Goal: Task Accomplishment & Management: Manage account settings

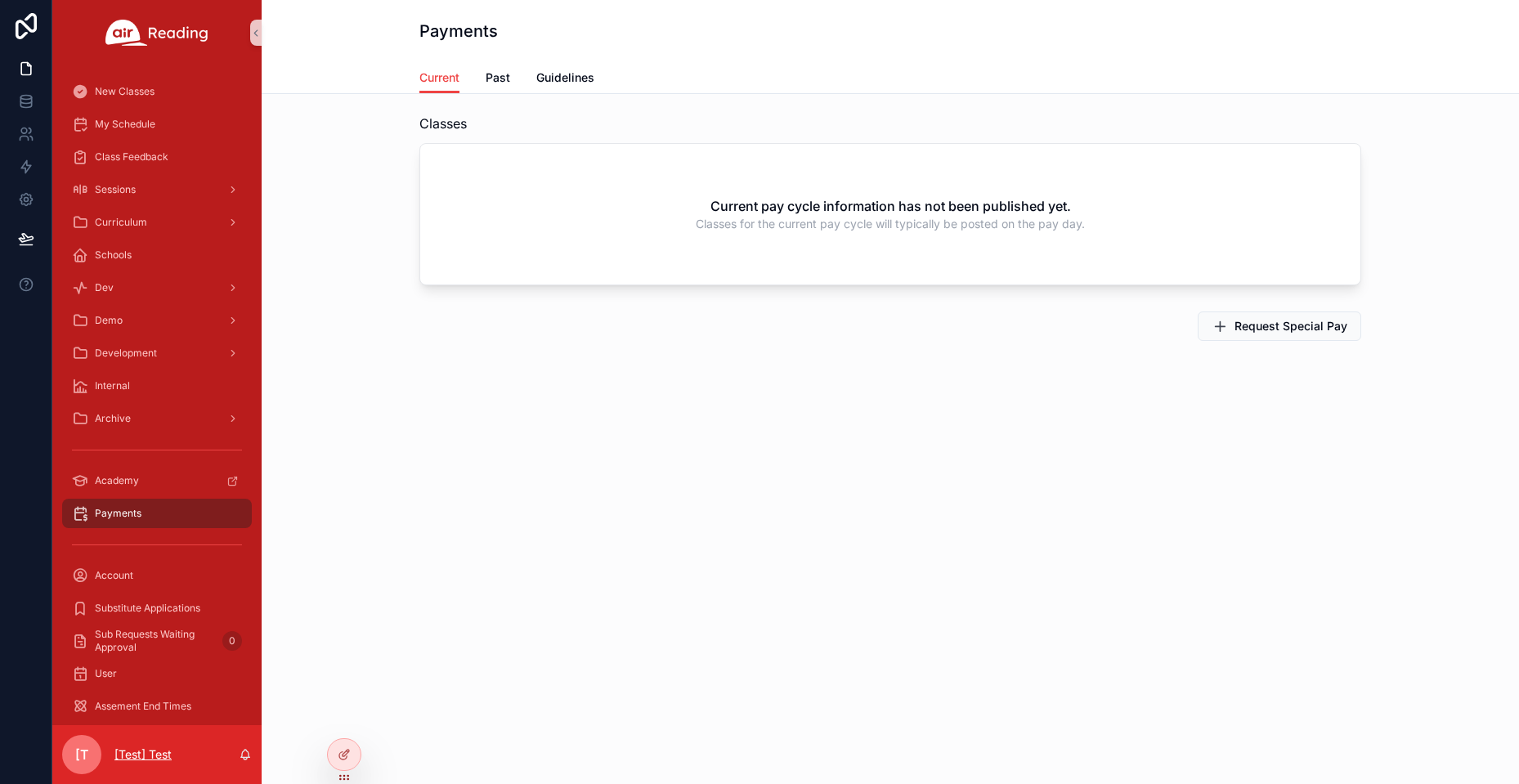
click at [119, 757] on p "[Test] Test" at bounding box center [143, 755] width 57 height 16
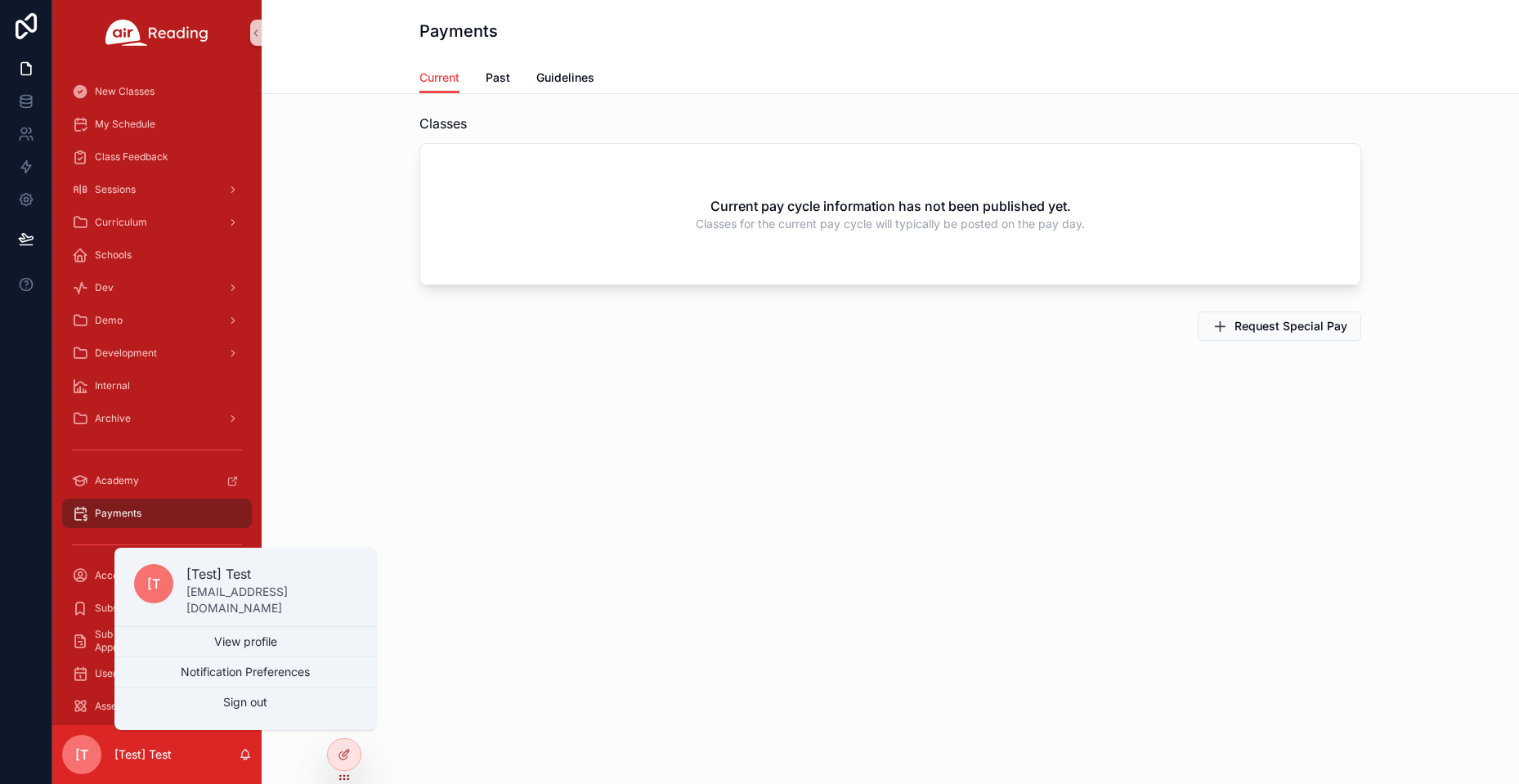
click at [566, 547] on div "Payments Current Current Past Guidelines Classes Current pay cycle information …" at bounding box center [890, 392] width 1258 height 784
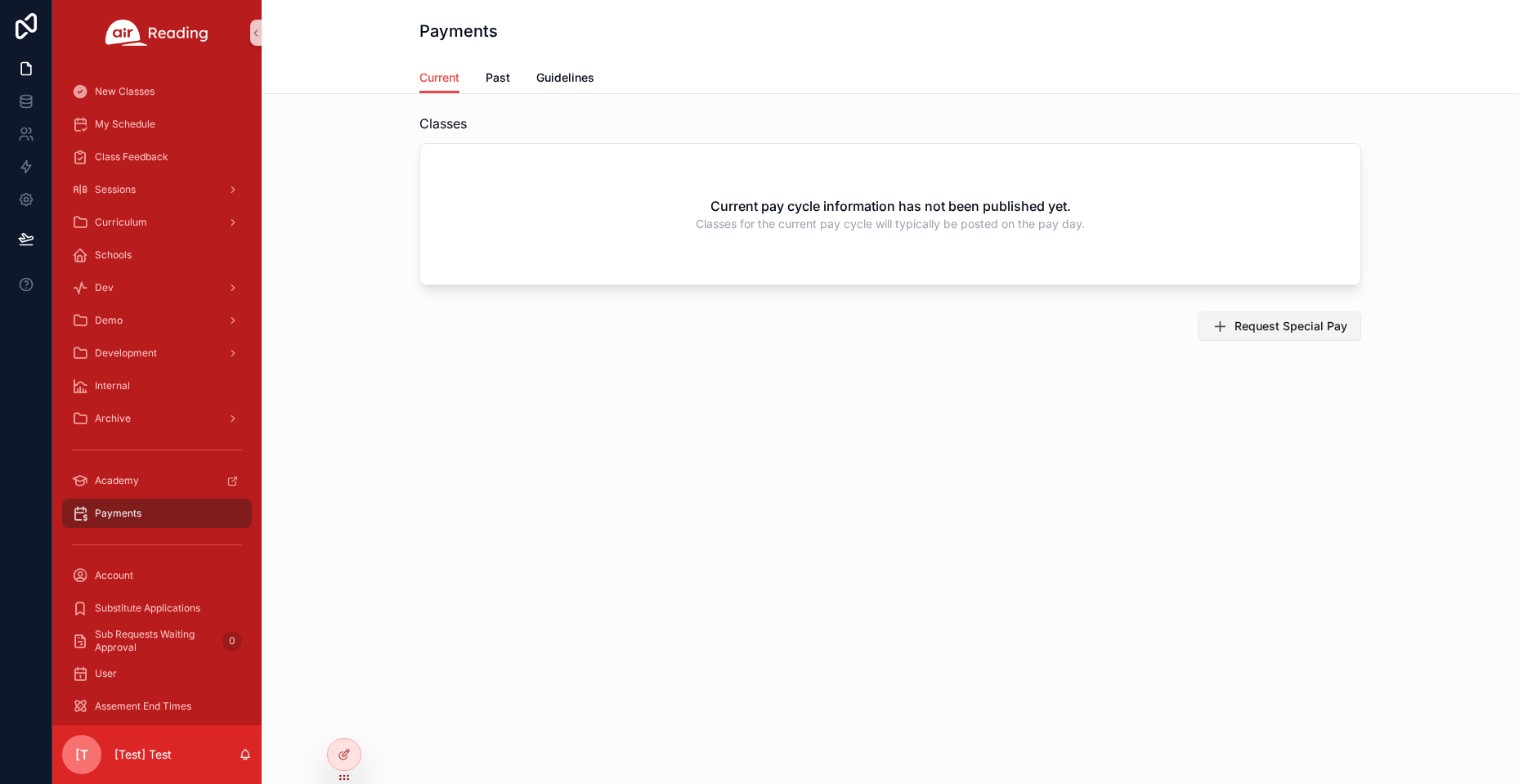
click at [1268, 329] on span "Request Special Pay" at bounding box center [1292, 327] width 113 height 16
click at [503, 81] on span "Past" at bounding box center [498, 77] width 25 height 16
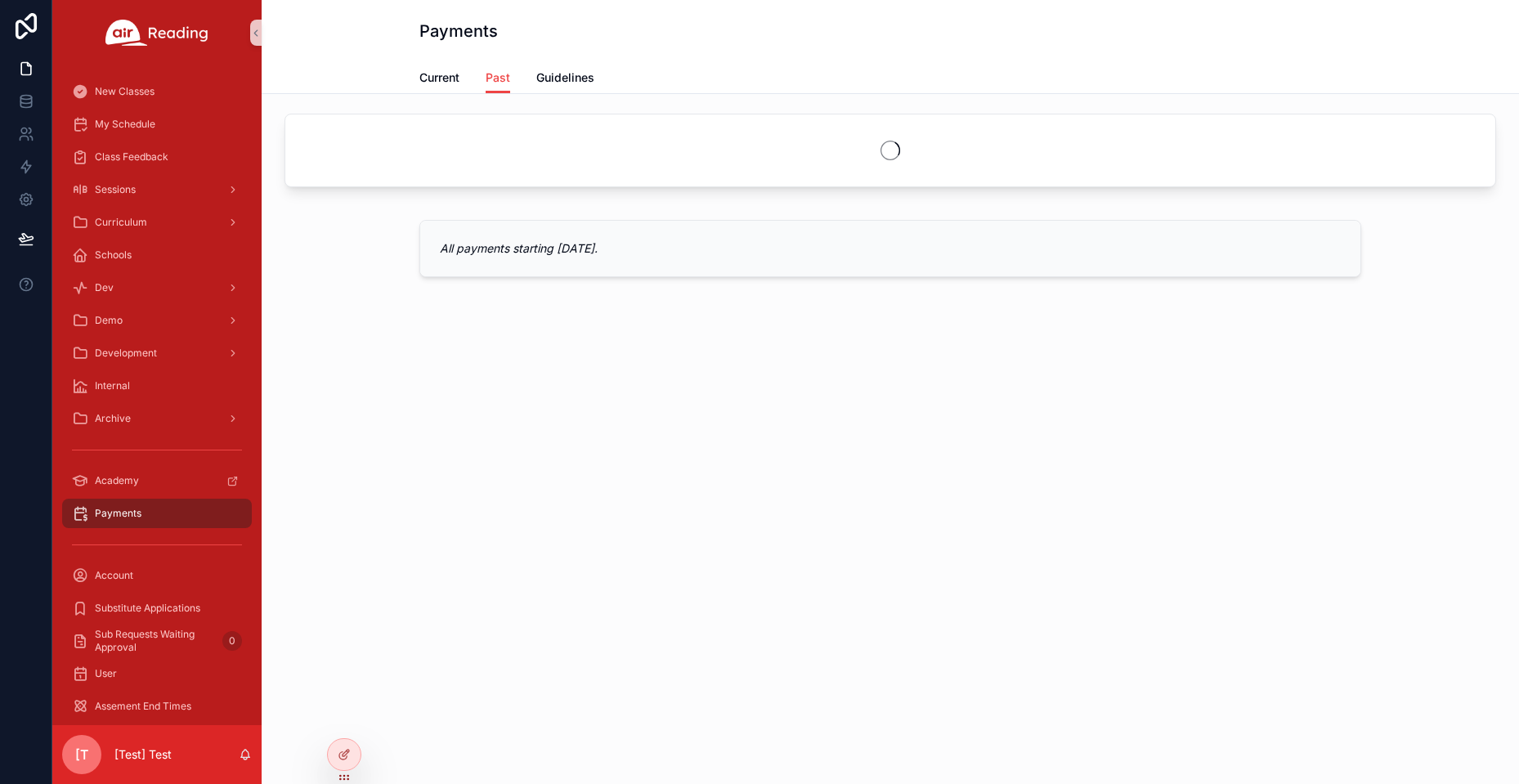
click at [596, 85] on div "Current Past Guidelines" at bounding box center [890, 77] width 942 height 31
click at [590, 85] on span "Guidelines" at bounding box center [566, 77] width 58 height 16
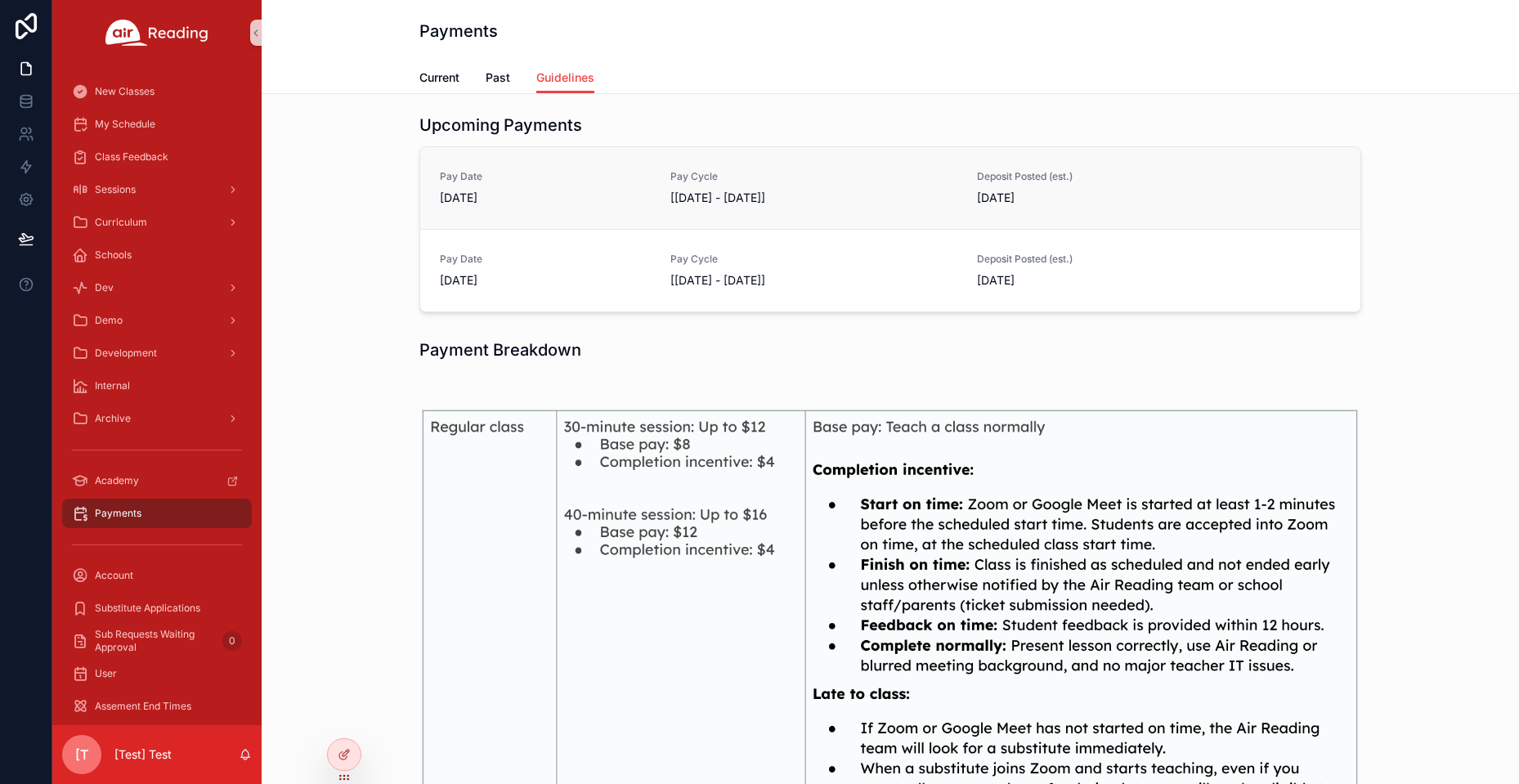
click at [490, 186] on div "Pay Date 9/25/2025" at bounding box center [546, 188] width 211 height 36
click at [469, 181] on span "Pay Date" at bounding box center [546, 176] width 211 height 13
click at [548, 181] on span "Pay Date" at bounding box center [546, 176] width 211 height 13
drag, startPoint x: 816, startPoint y: 178, endPoint x: 825, endPoint y: 179, distance: 9.1
click at [824, 179] on span "Pay Cycle" at bounding box center [814, 176] width 287 height 13
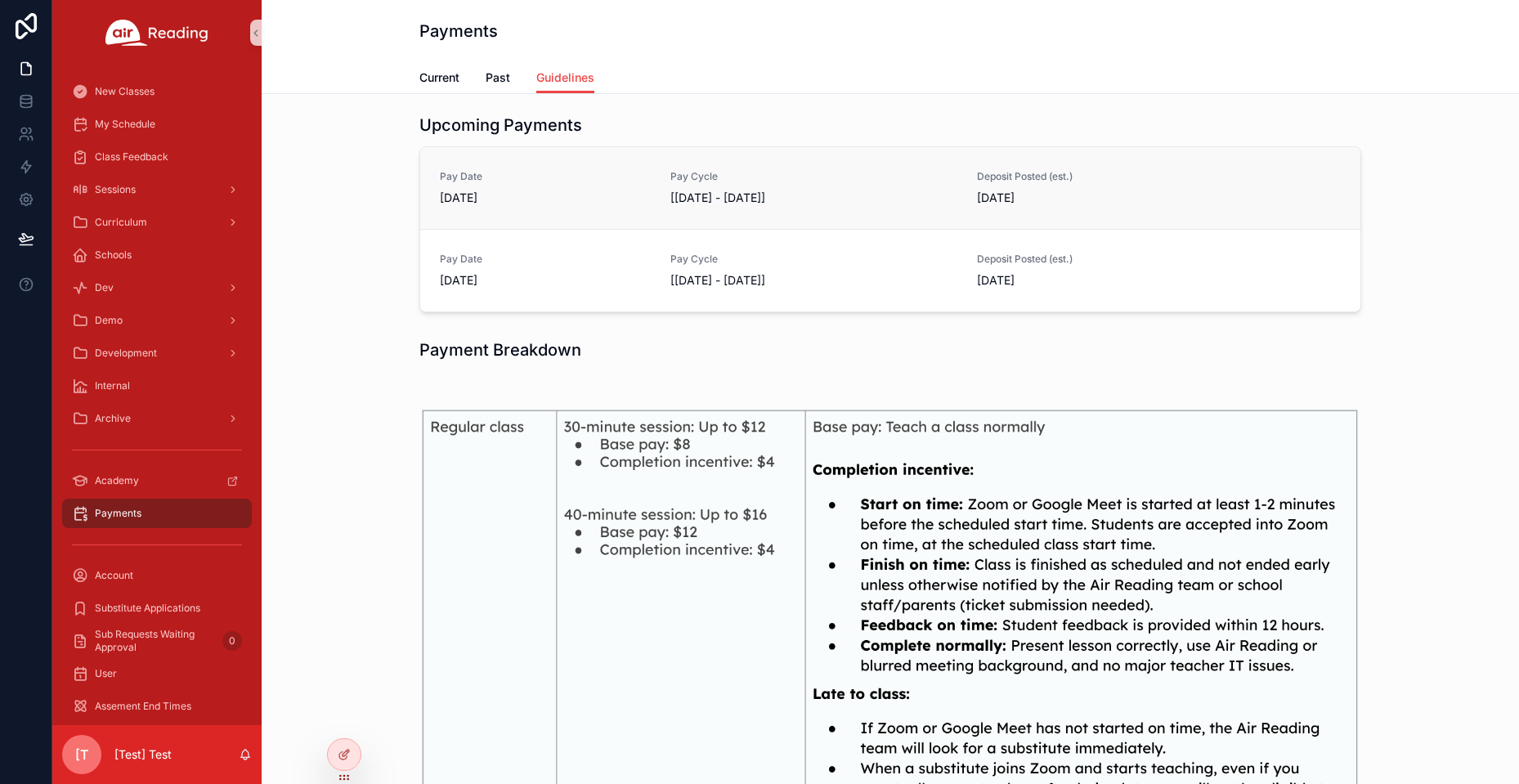
click at [911, 188] on div "Pay Cycle [9/22/2025 - 9/24/2025]" at bounding box center [814, 188] width 287 height 36
click at [1018, 169] on div "Pay Date 9/25/2025 Pay Cycle [9/22/2025 - 9/24/2025] Deposit Posted (est.) 2025…" at bounding box center [890, 188] width 941 height 82
click at [162, 100] on div "New Classes" at bounding box center [156, 91] width 170 height 26
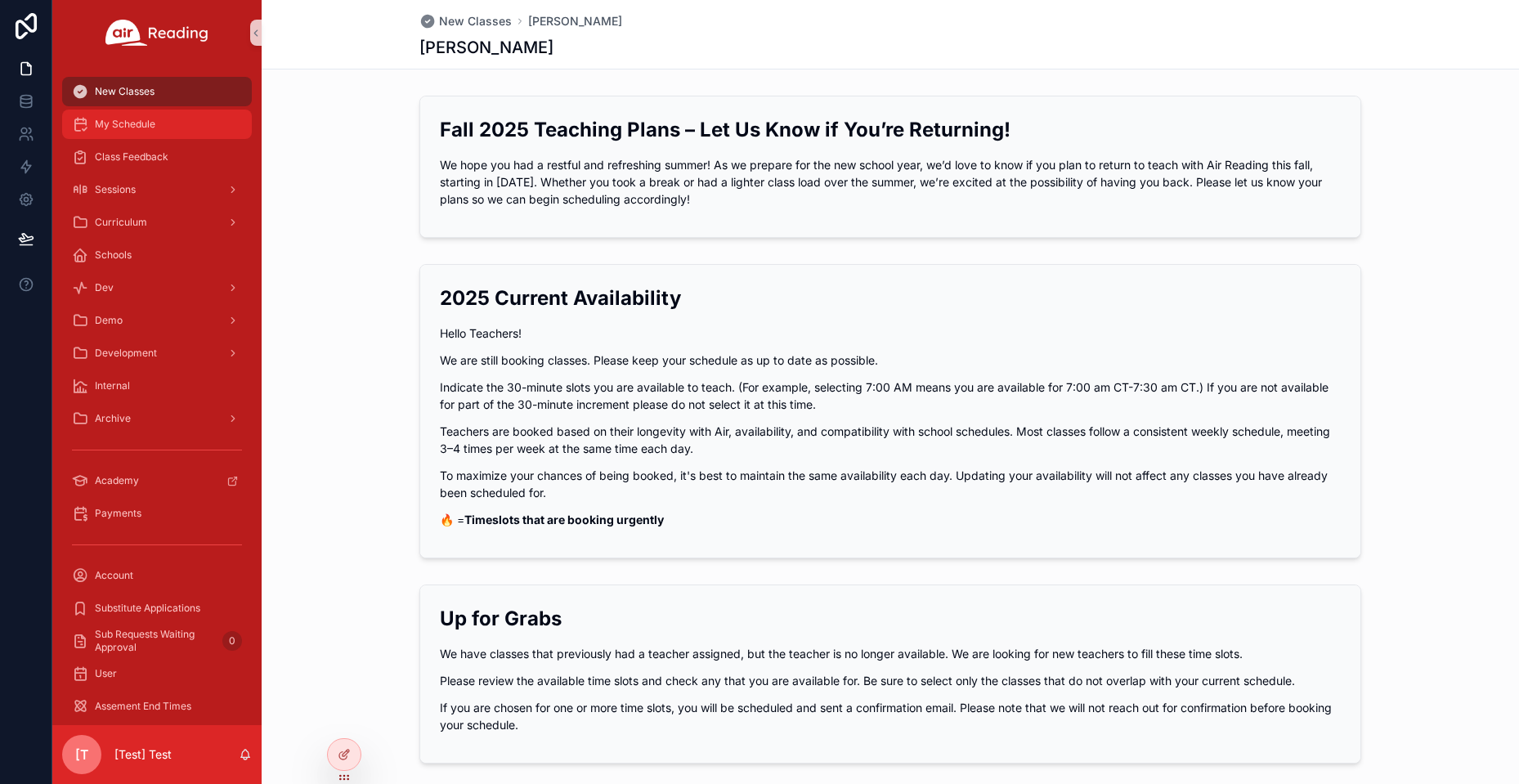
click at [156, 129] on div "My Schedule" at bounding box center [156, 124] width 170 height 26
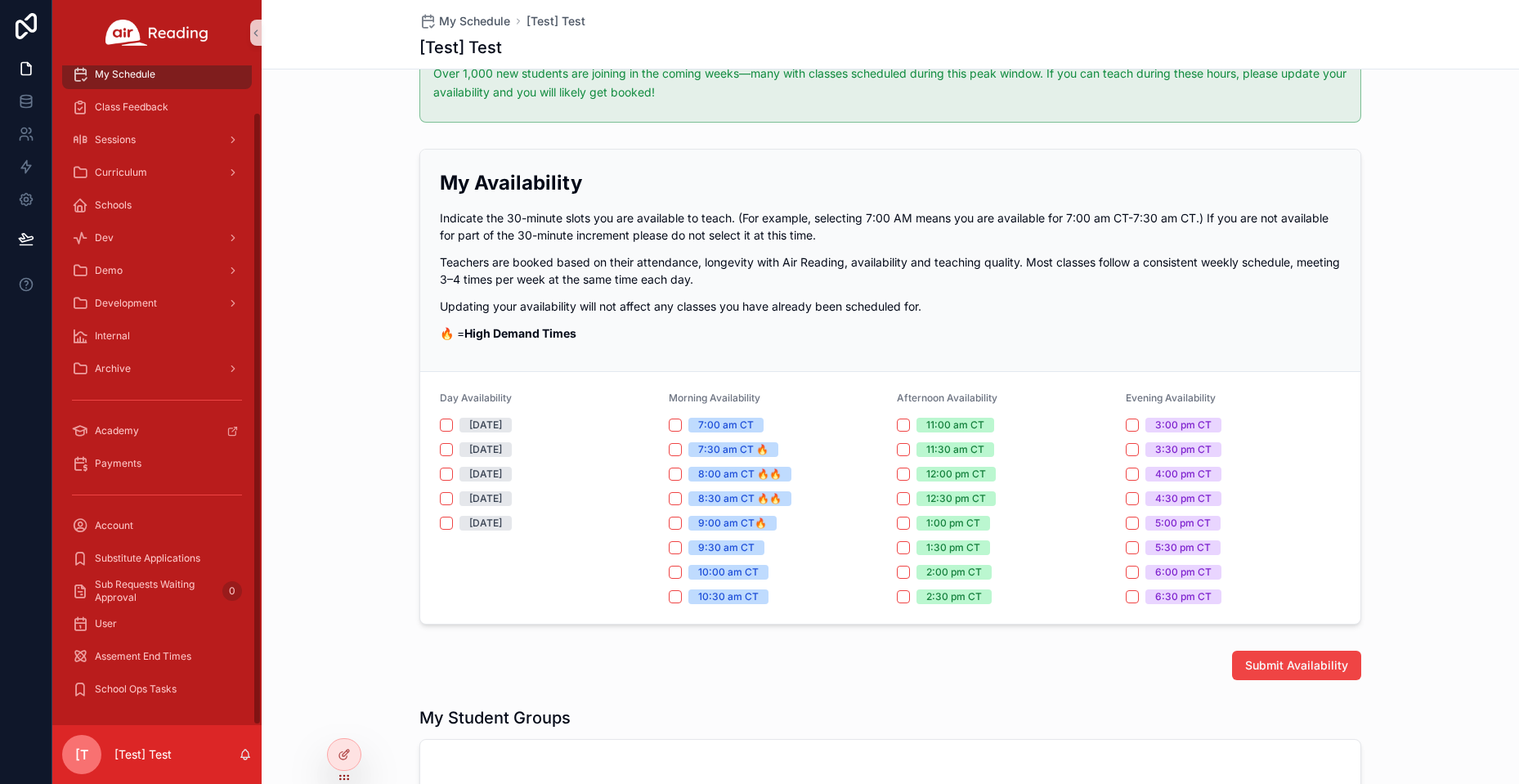
scroll to position [327, 0]
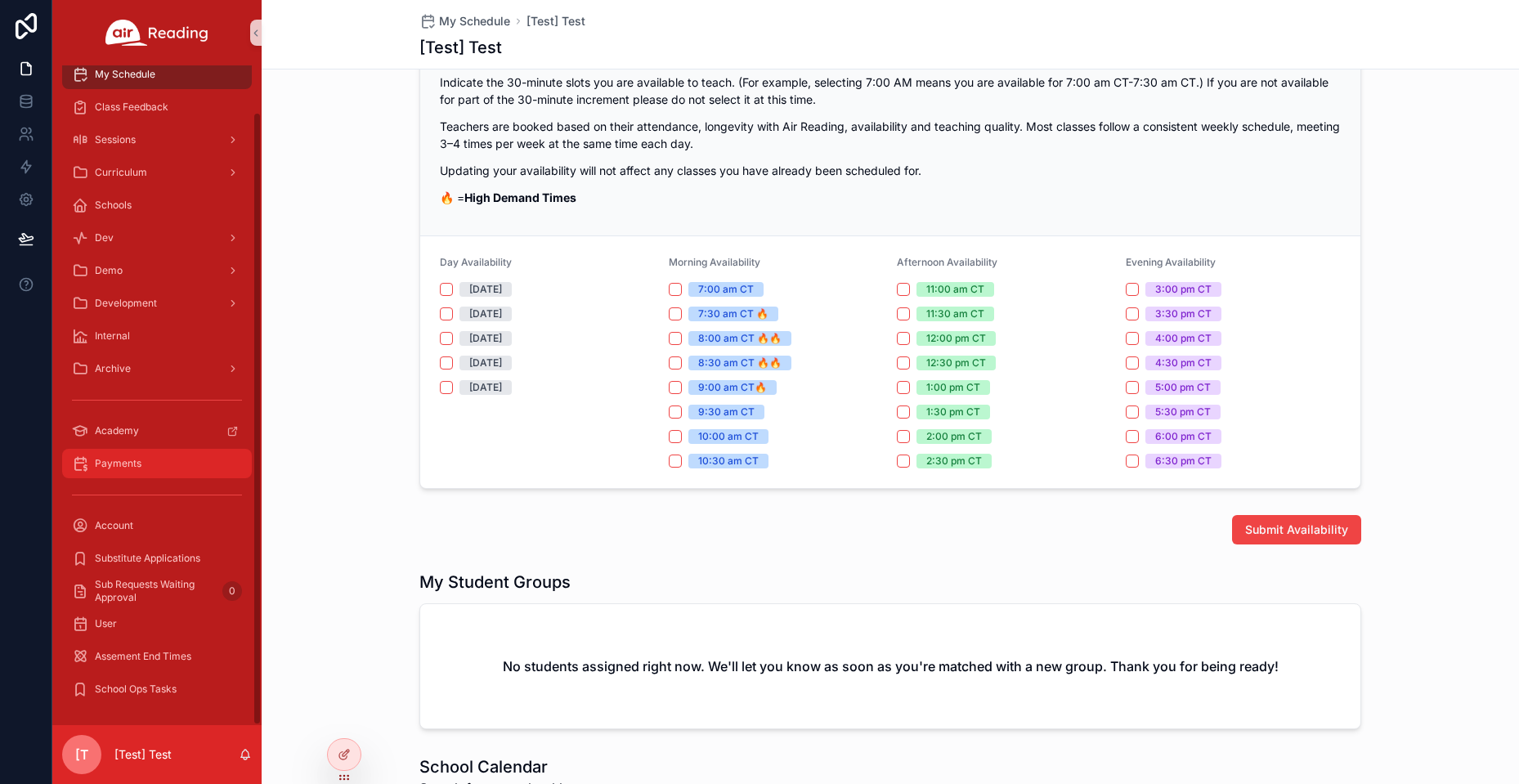
click at [96, 455] on div "Payments" at bounding box center [156, 463] width 170 height 26
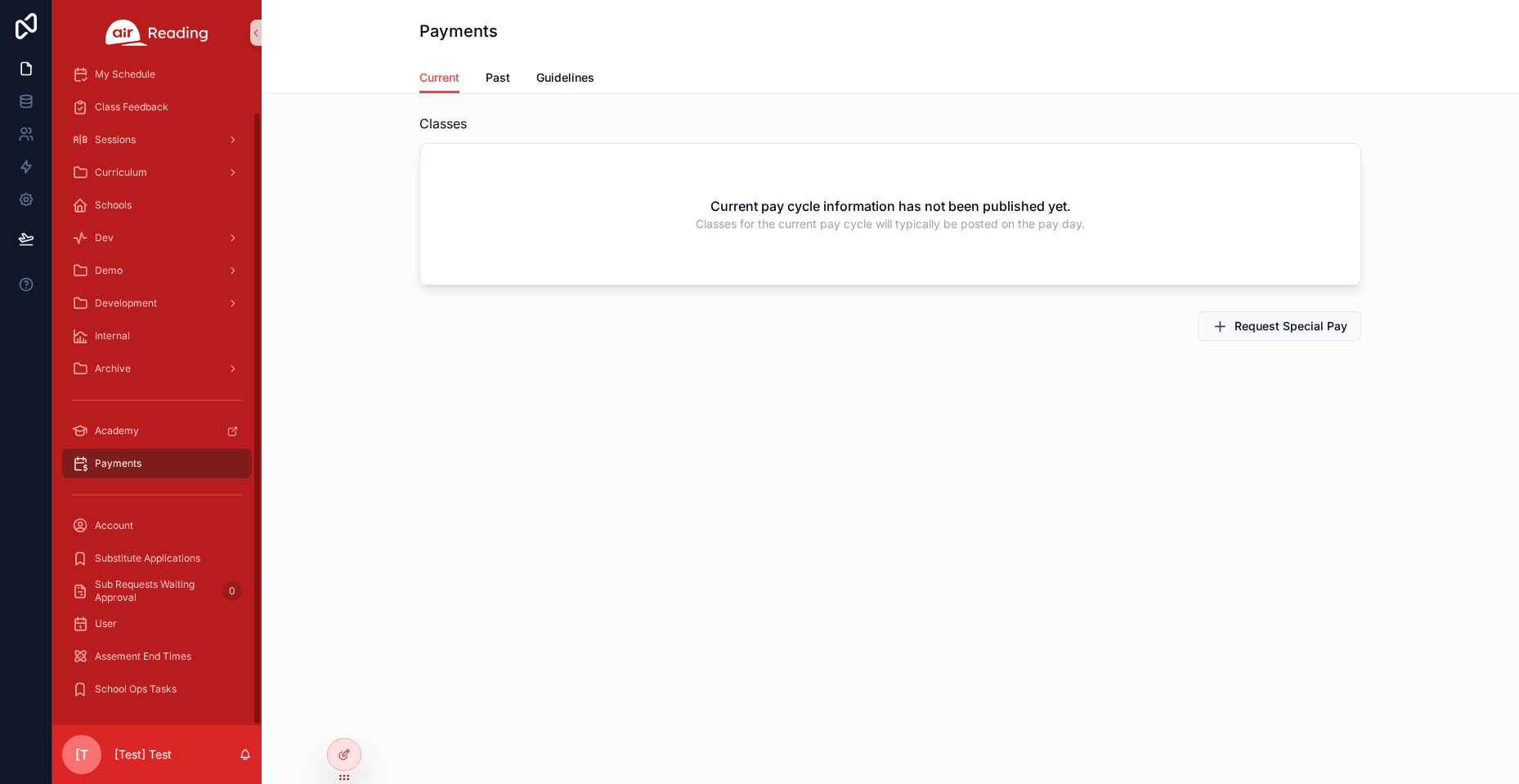
click at [338, 392] on div "Classes Current pay cycle information has not been published yet. Classes for t…" at bounding box center [890, 273] width 1258 height 358
click at [700, 16] on div "Payments" at bounding box center [890, 31] width 942 height 62
click at [660, 30] on div "Payments" at bounding box center [890, 31] width 942 height 23
click at [652, 18] on div "Payments" at bounding box center [890, 31] width 942 height 62
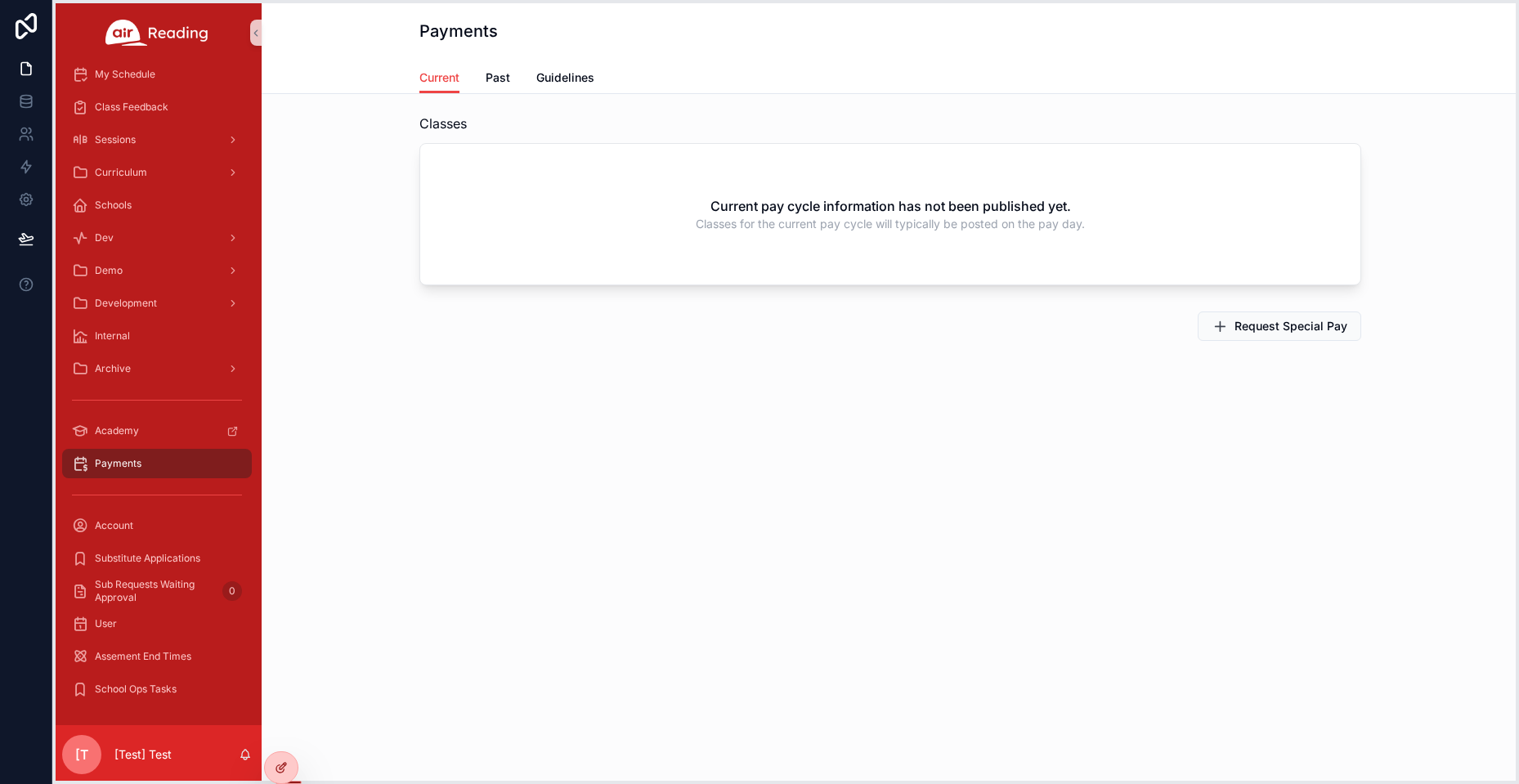
drag, startPoint x: 341, startPoint y: 774, endPoint x: 278, endPoint y: 761, distance: 64.3
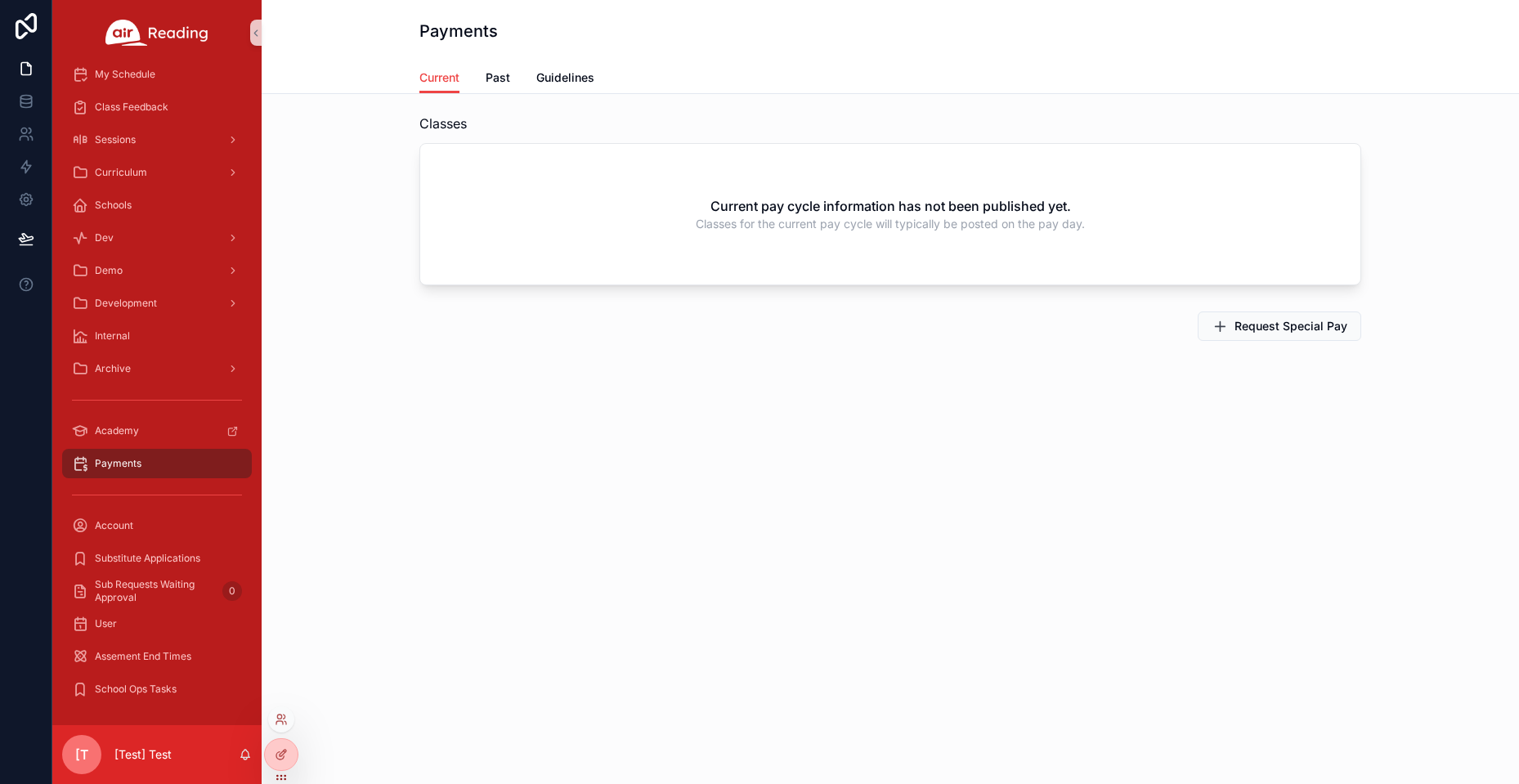
click at [360, 645] on div "Payments Current Current Past Guidelines Classes Current pay cycle information …" at bounding box center [890, 392] width 1258 height 784
click at [465, 118] on span "Classes" at bounding box center [443, 124] width 47 height 20
click at [136, 749] on p "[Test] Test" at bounding box center [143, 755] width 57 height 16
click at [466, 588] on div "Payments Current Current Past Guidelines Classes Current pay cycle information …" at bounding box center [890, 392] width 1258 height 784
click at [279, 755] on icon at bounding box center [281, 755] width 13 height 13
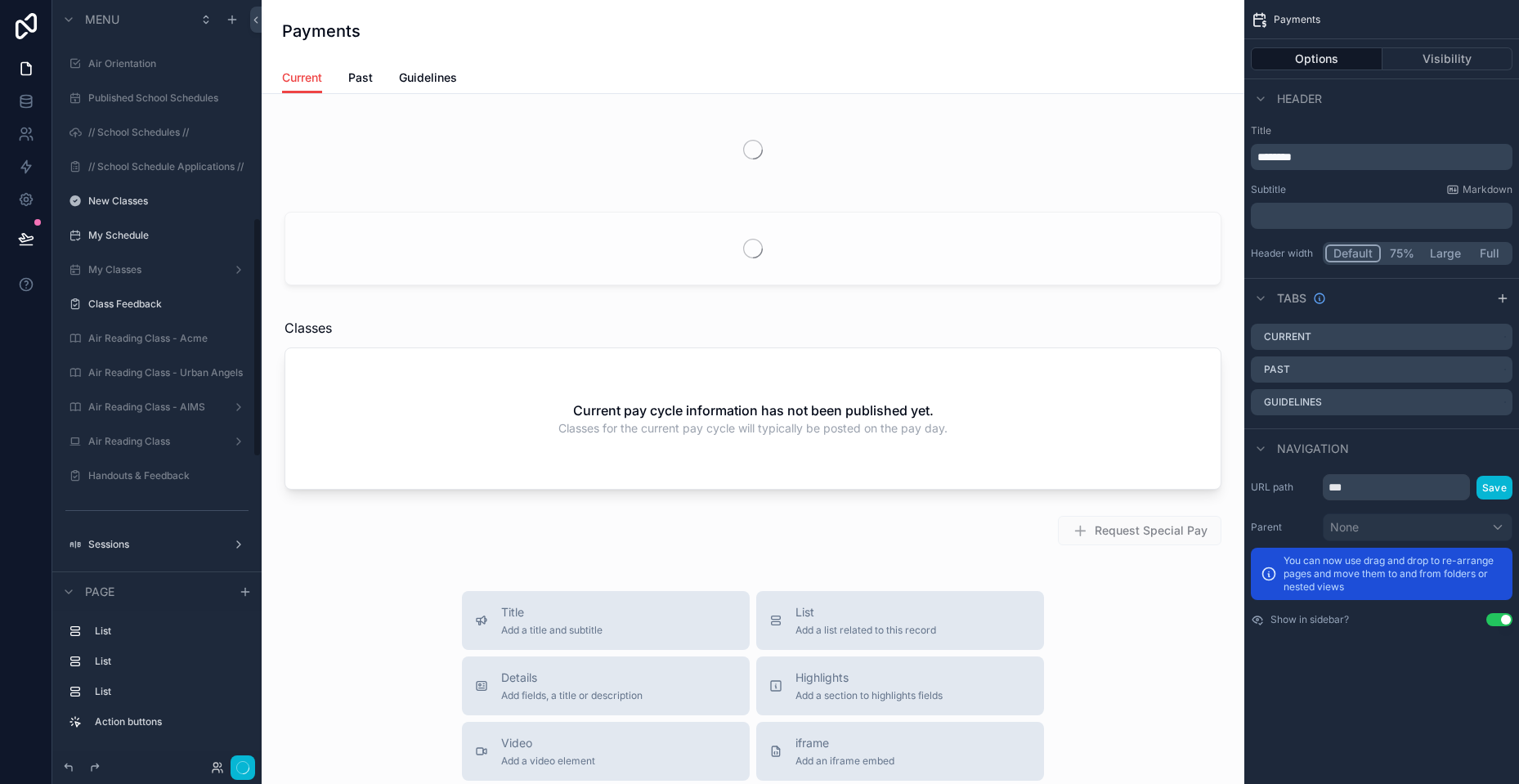
scroll to position [694, 0]
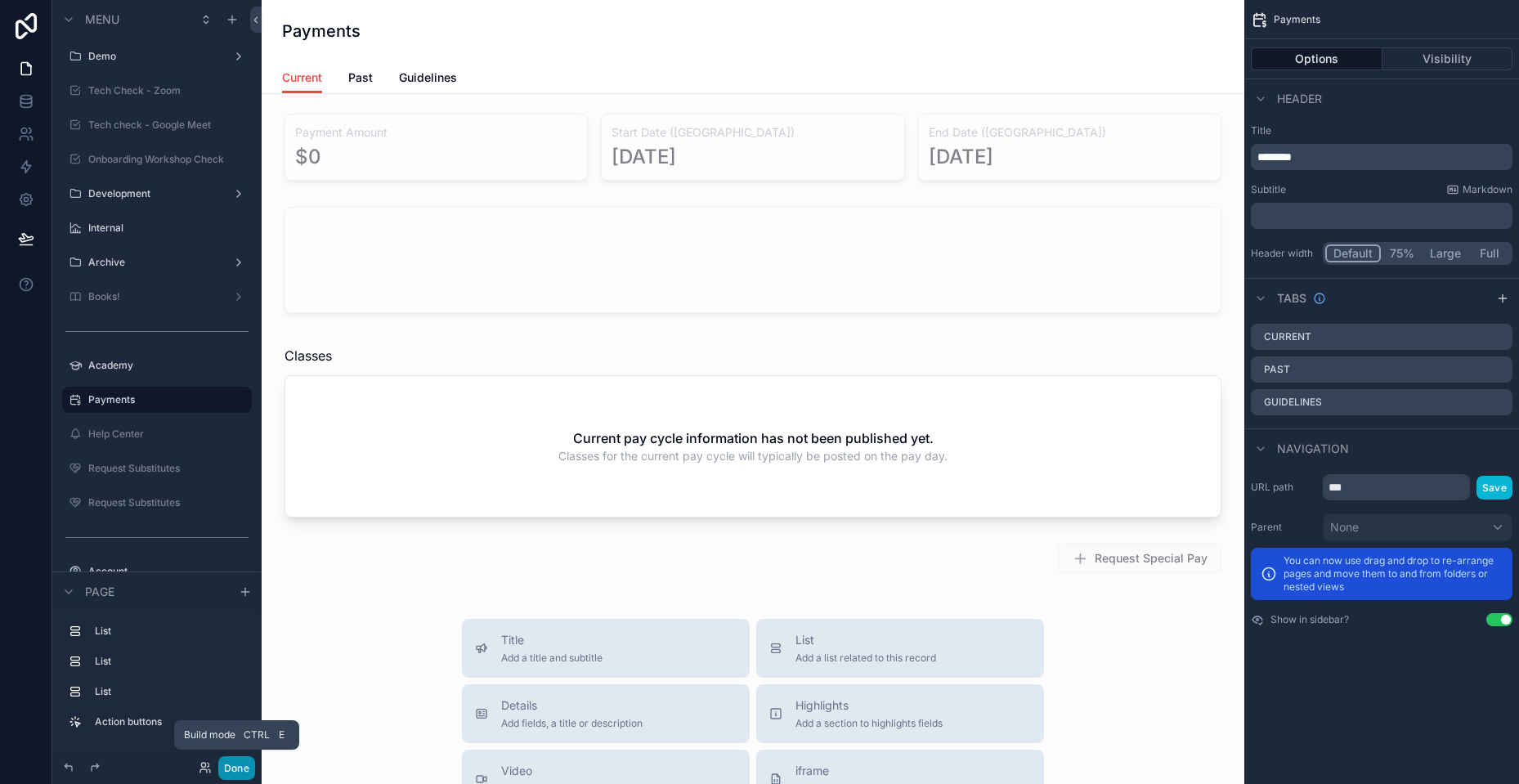
click at [243, 769] on button "Done" at bounding box center [236, 769] width 36 height 24
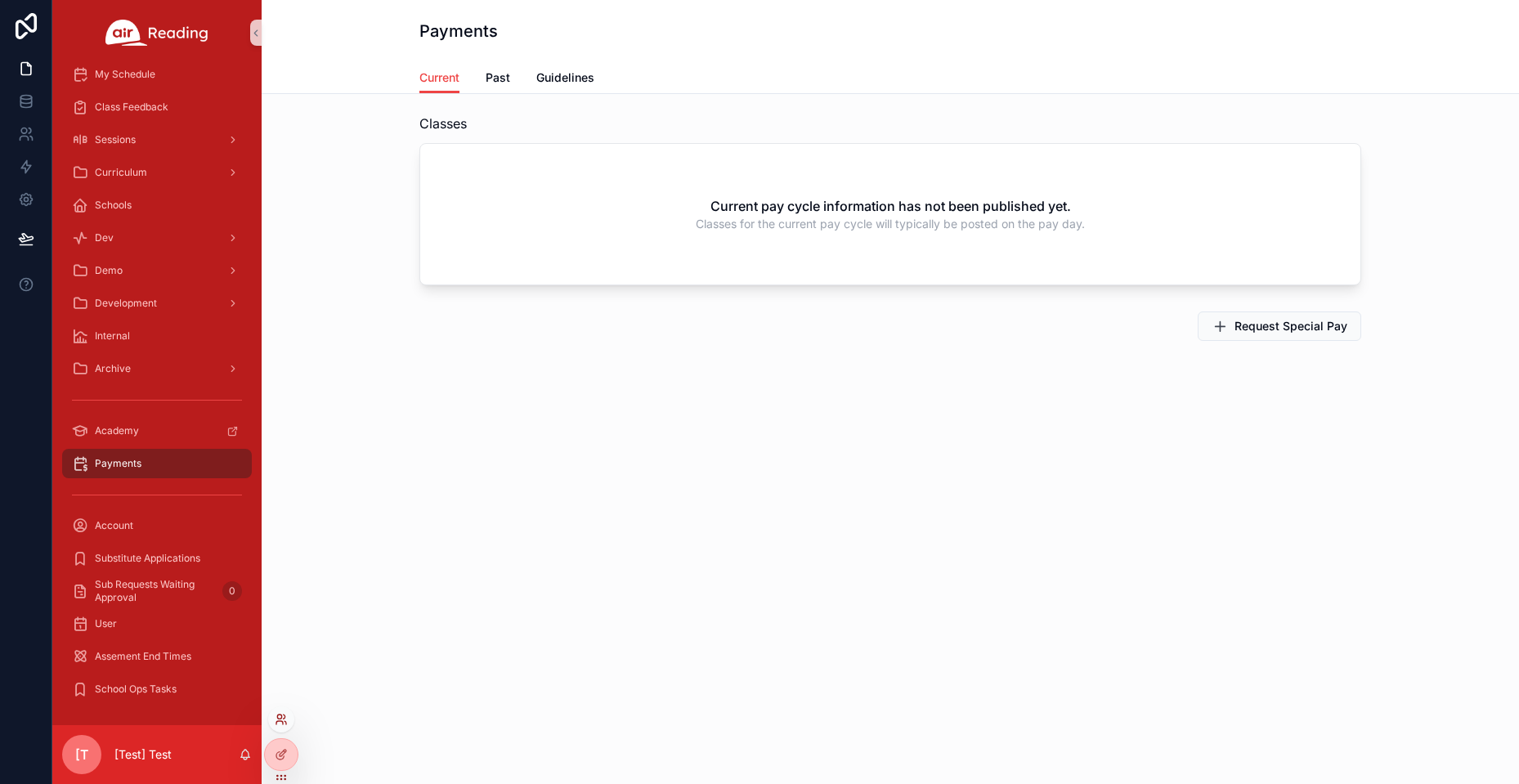
click at [284, 720] on icon at bounding box center [281, 719] width 13 height 13
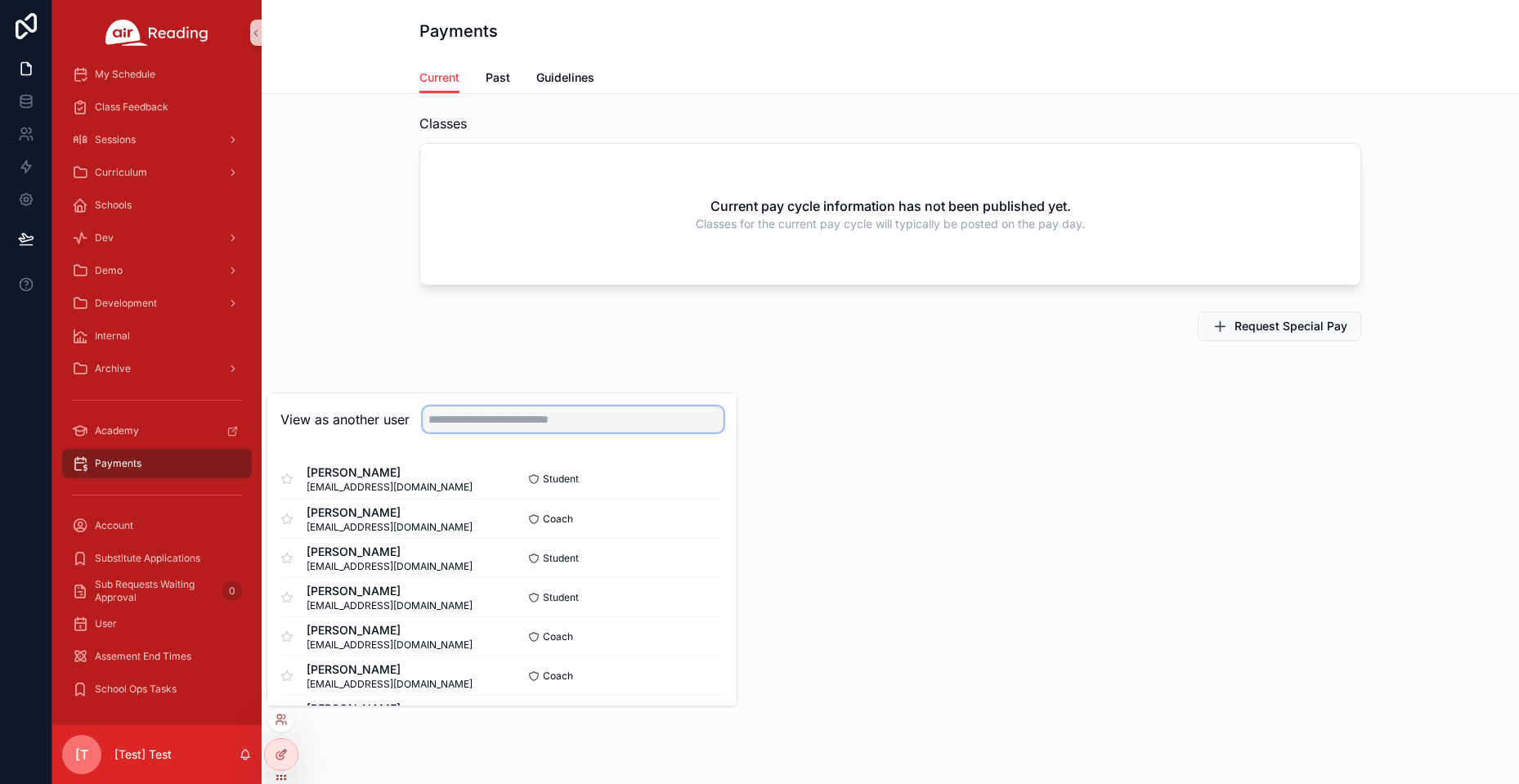
click at [480, 421] on input "text" at bounding box center [573, 419] width 301 height 26
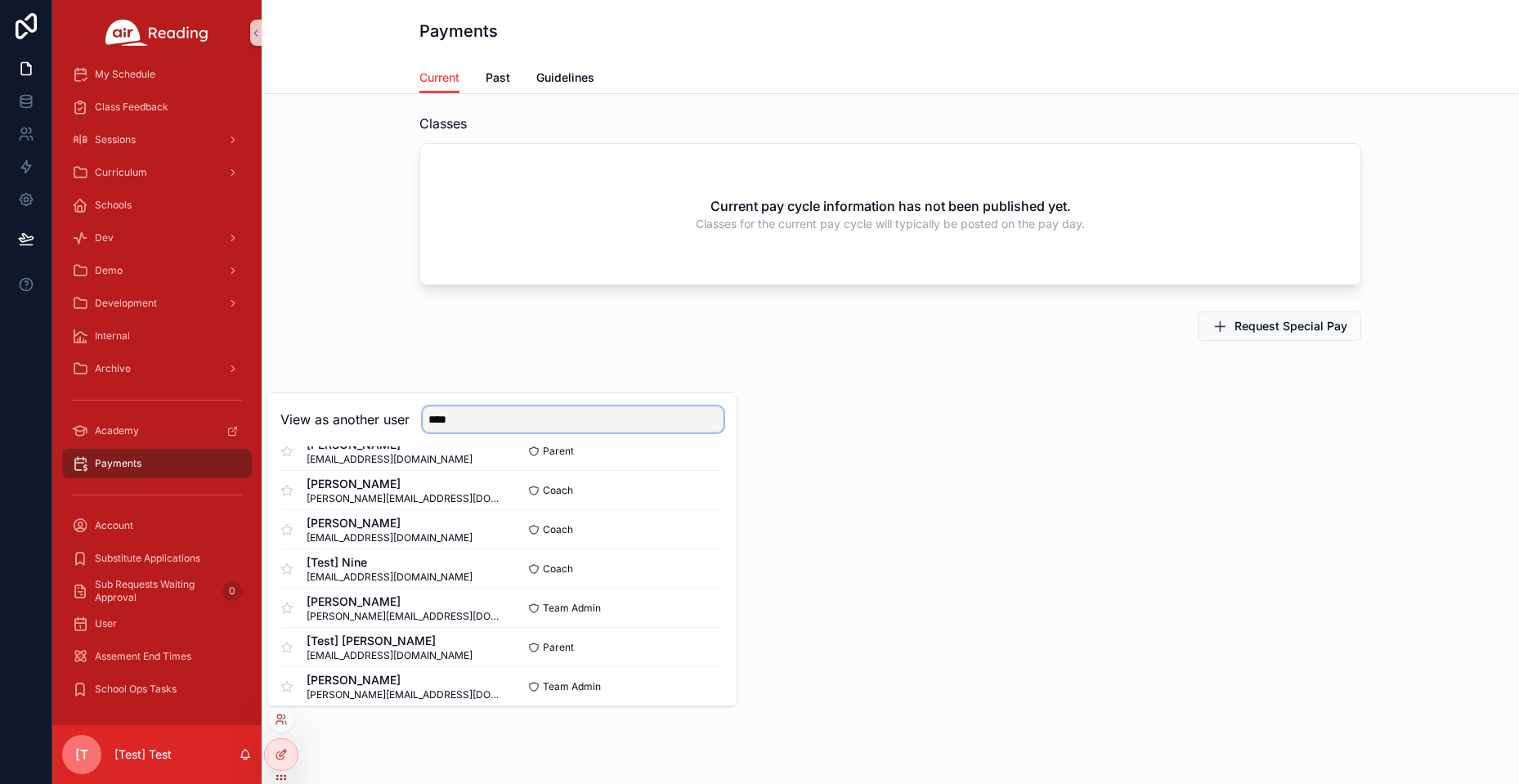
scroll to position [669, 0]
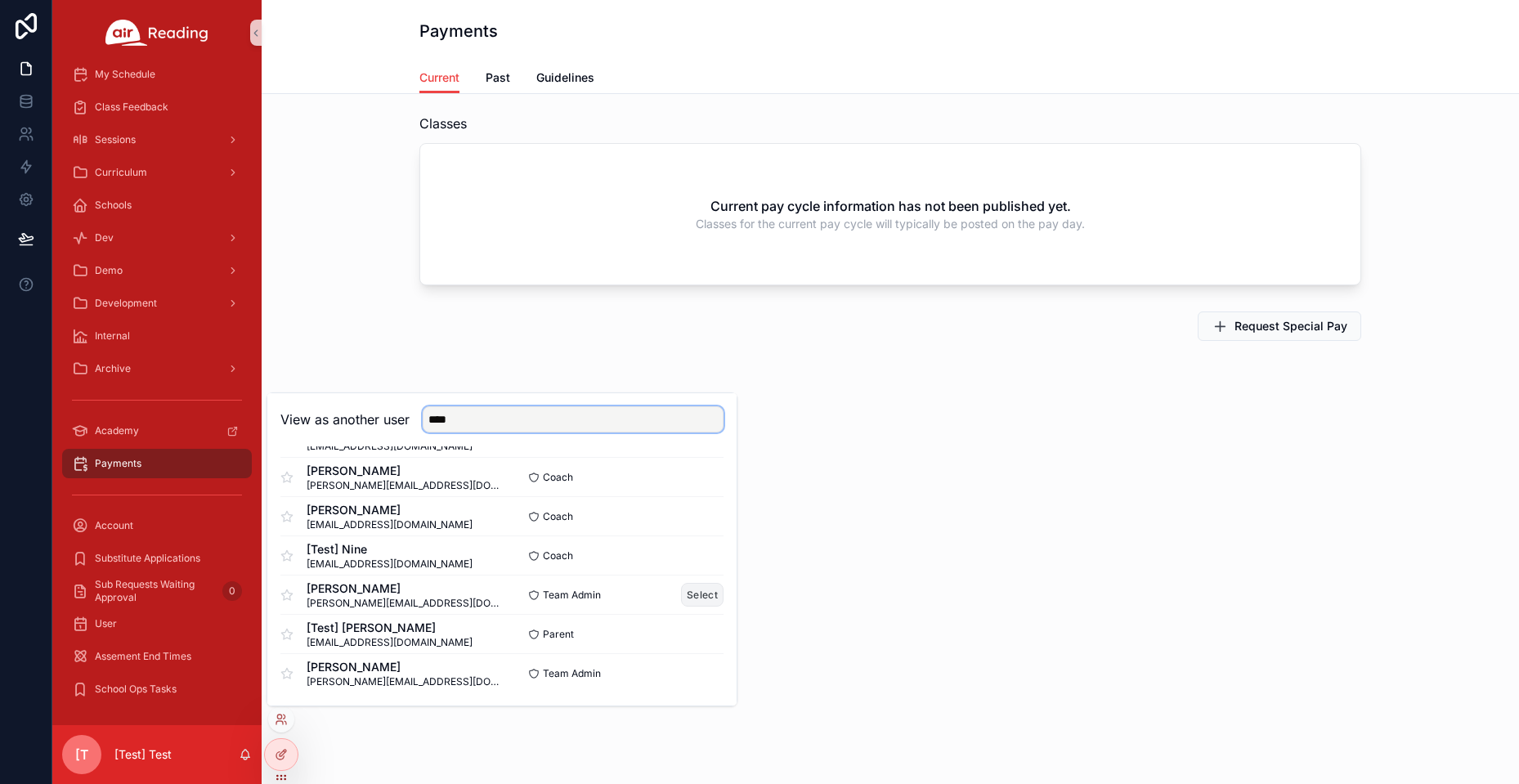
type input "****"
click at [689, 598] on button "Select" at bounding box center [702, 595] width 43 height 24
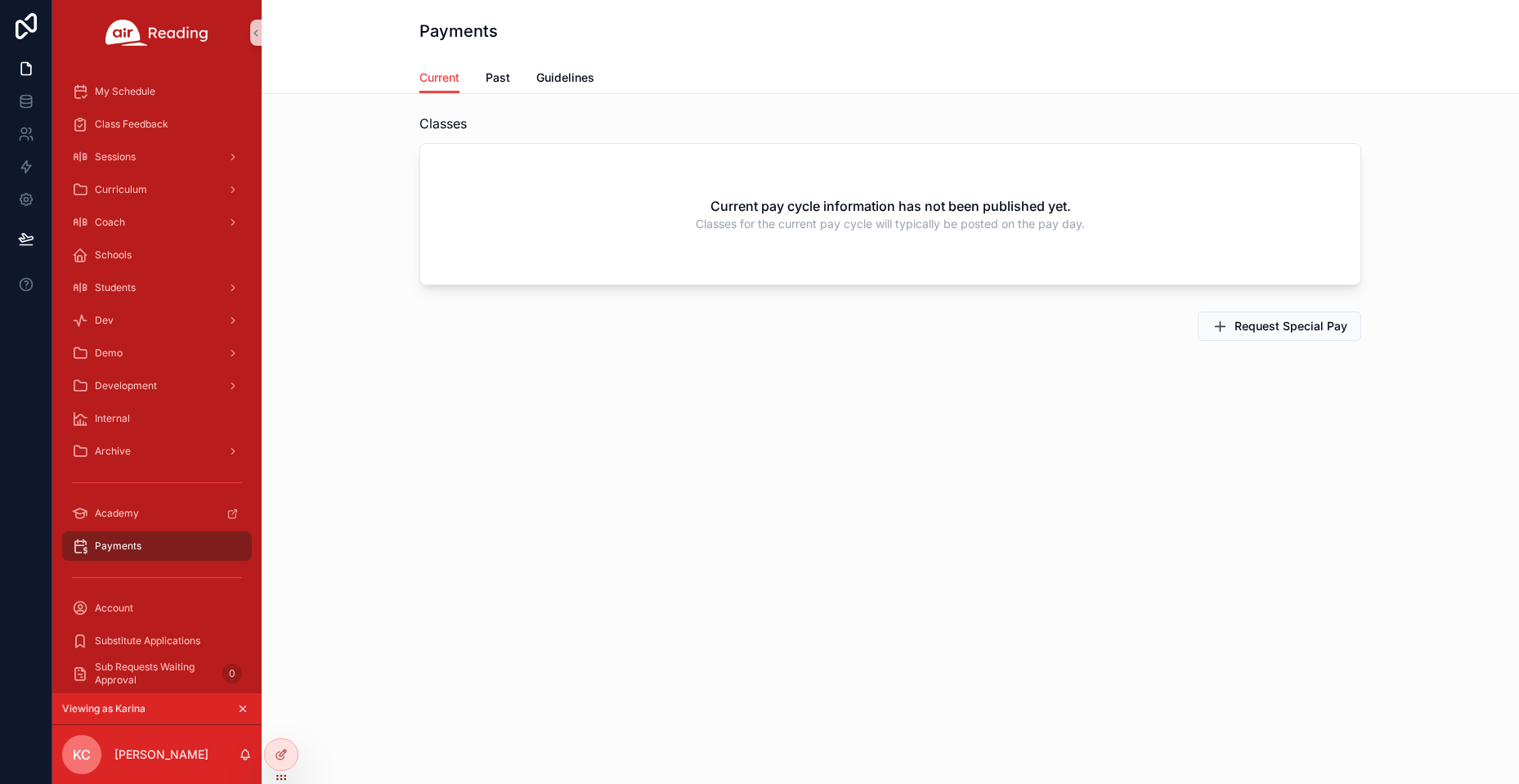
click at [246, 707] on icon "scrollable content" at bounding box center [243, 709] width 12 height 12
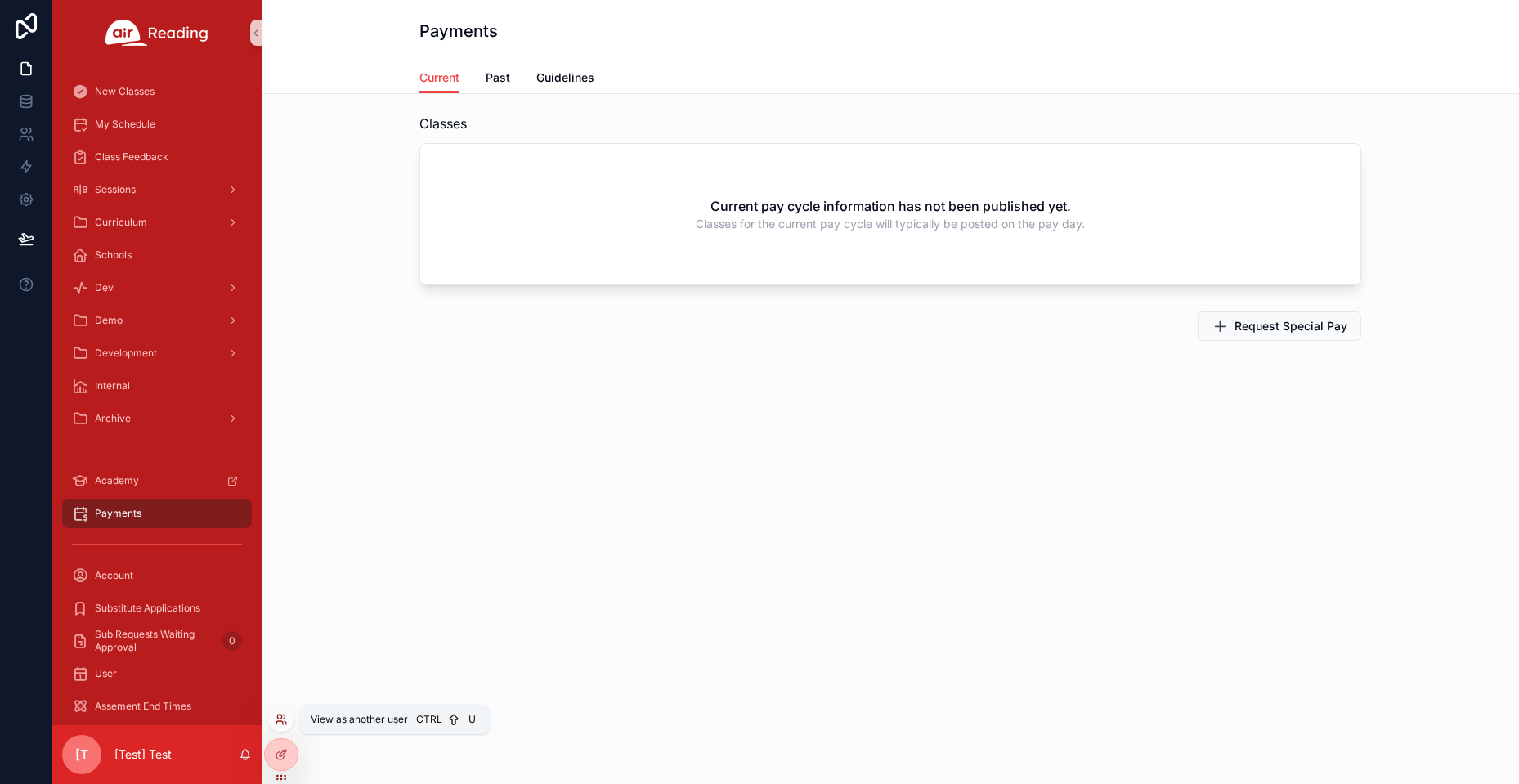
click at [279, 723] on icon at bounding box center [281, 719] width 13 height 13
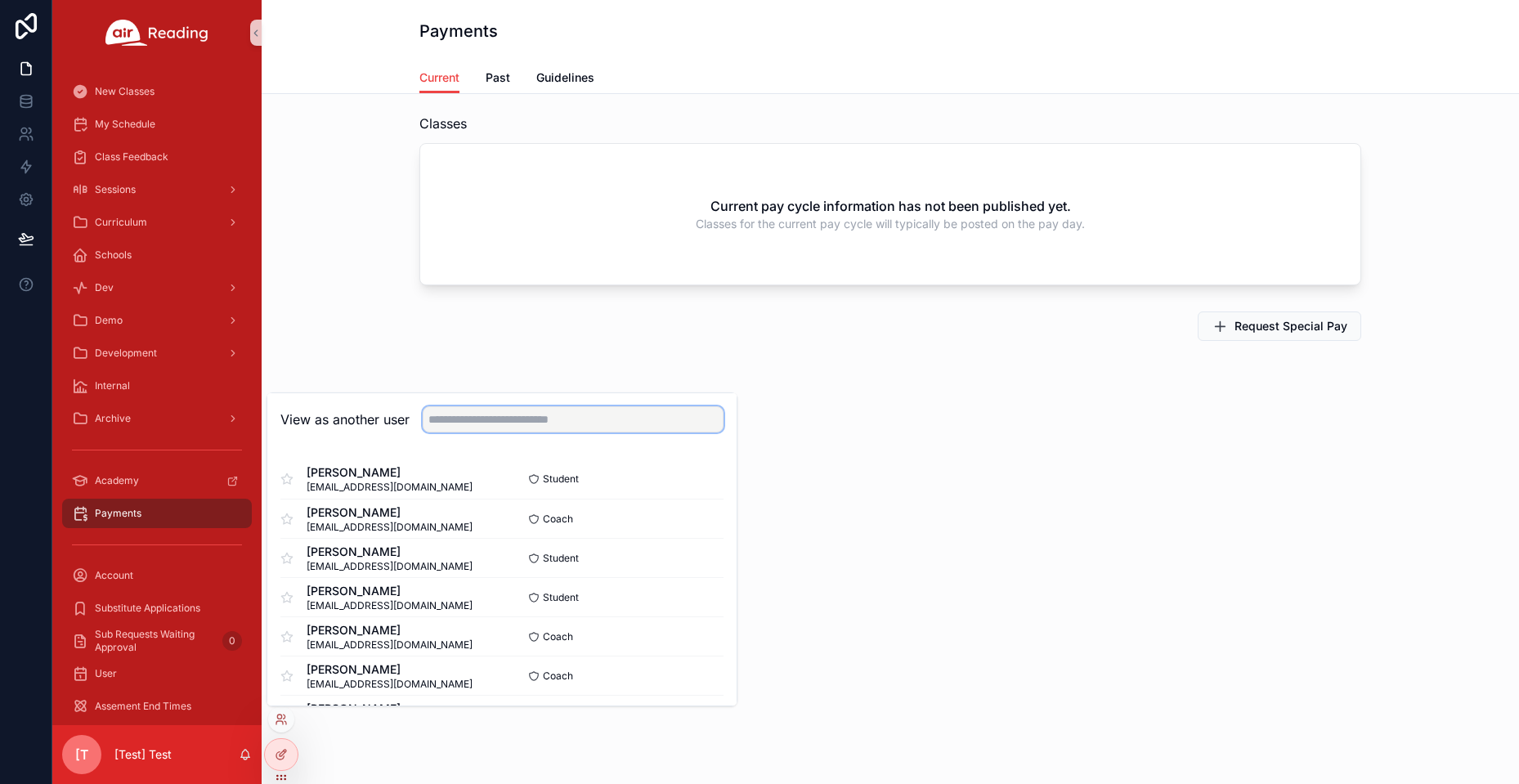
click at [468, 409] on input "text" at bounding box center [573, 419] width 301 height 26
paste input "**********"
type input "**********"
click at [695, 675] on button "Select" at bounding box center [702, 673] width 43 height 24
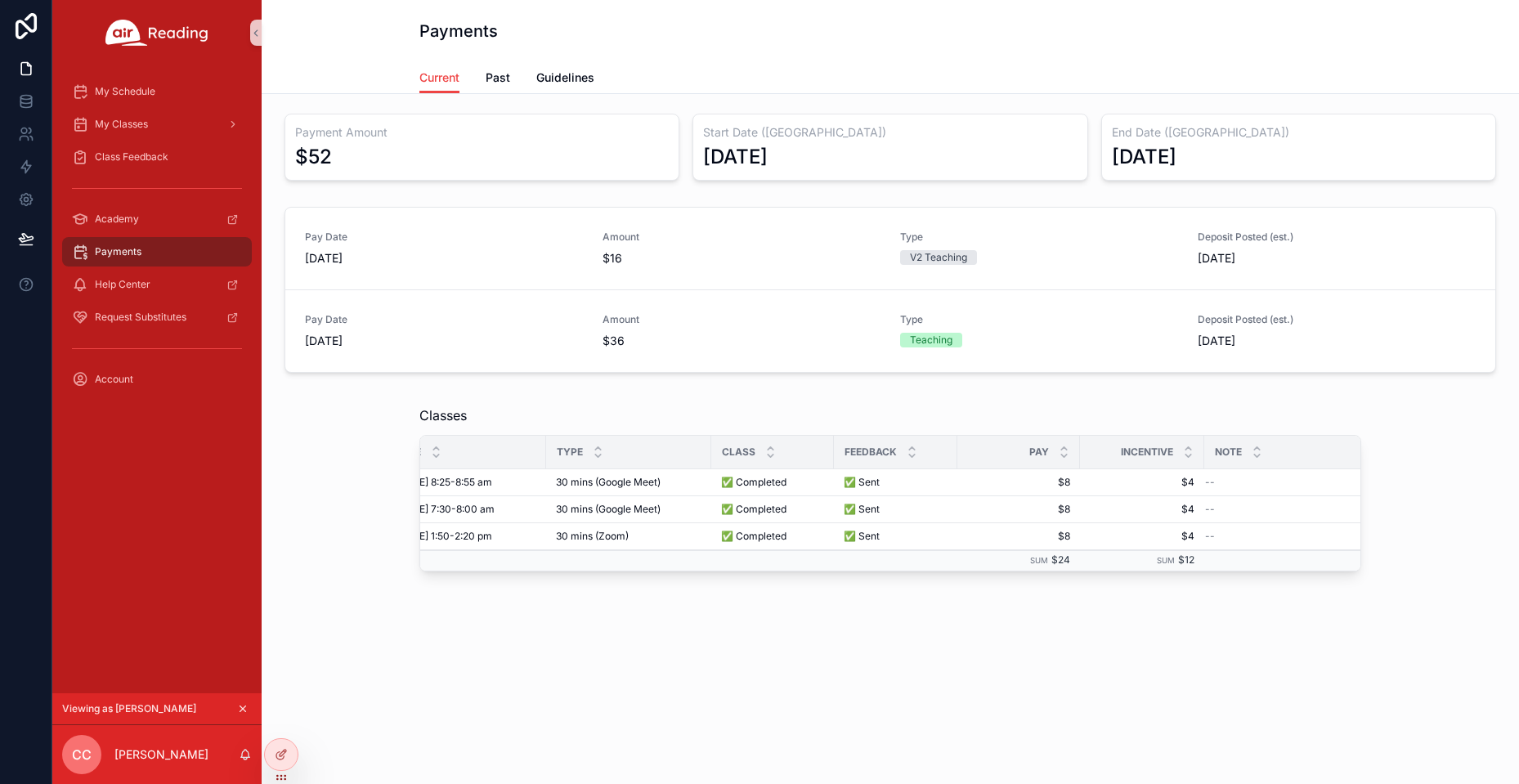
scroll to position [0, 50]
click at [495, 74] on span "Past" at bounding box center [498, 77] width 25 height 16
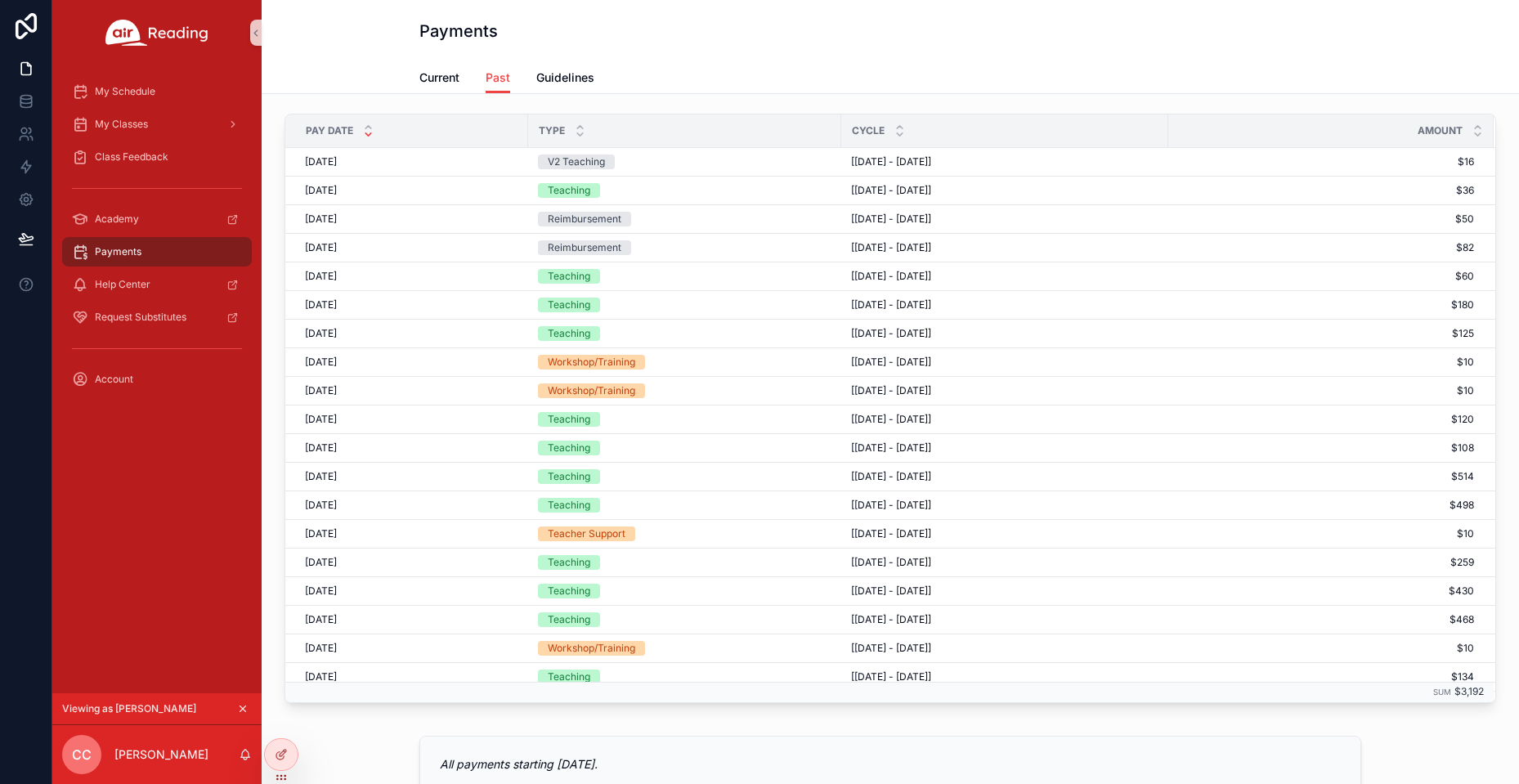
click at [238, 708] on icon "scrollable content" at bounding box center [243, 709] width 12 height 12
